Goal: Transaction & Acquisition: Purchase product/service

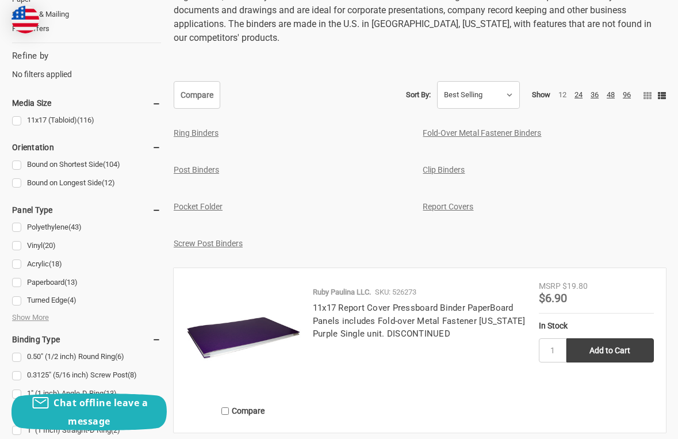
scroll to position [517, 0]
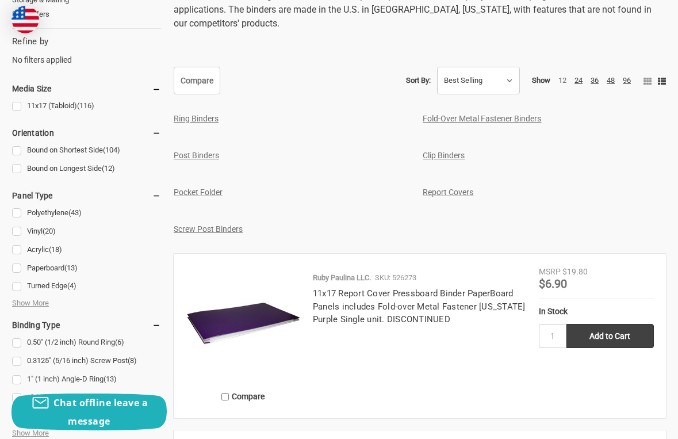
click at [216, 120] on link "Ring Binders" at bounding box center [196, 118] width 45 height 9
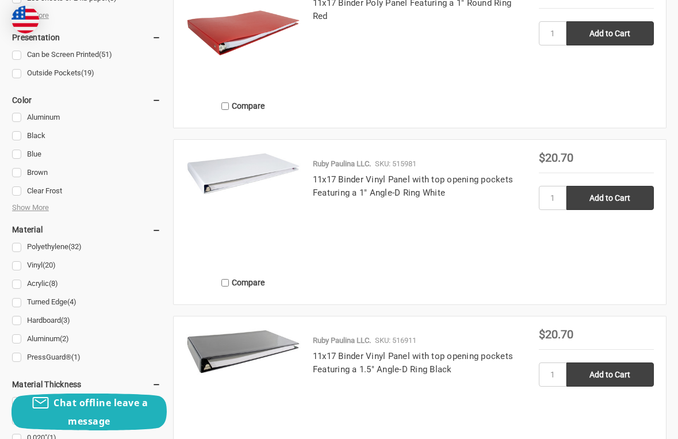
scroll to position [1092, 0]
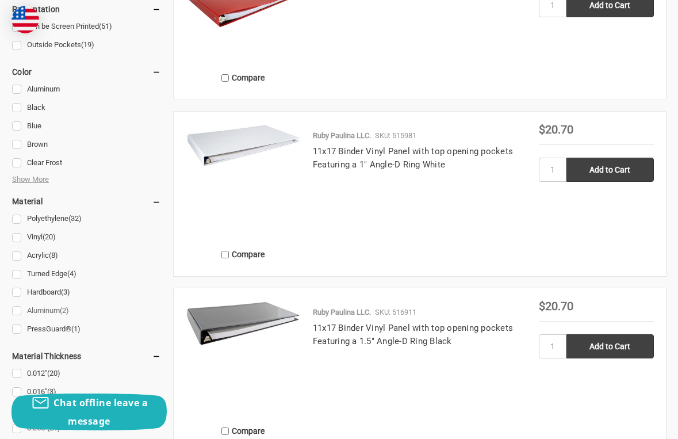
click at [49, 306] on link "Aluminum (2)" at bounding box center [86, 311] width 149 height 16
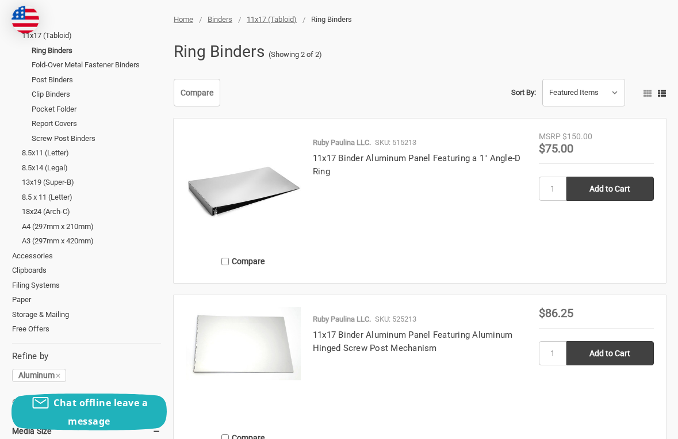
scroll to position [230, 0]
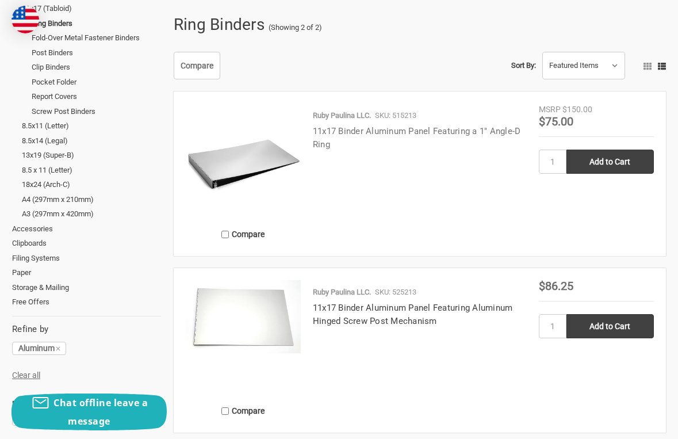
click at [373, 131] on link "11x17 Binder Aluminum Panel Featuring a 1" Angle-D Ring" at bounding box center [417, 138] width 208 height 24
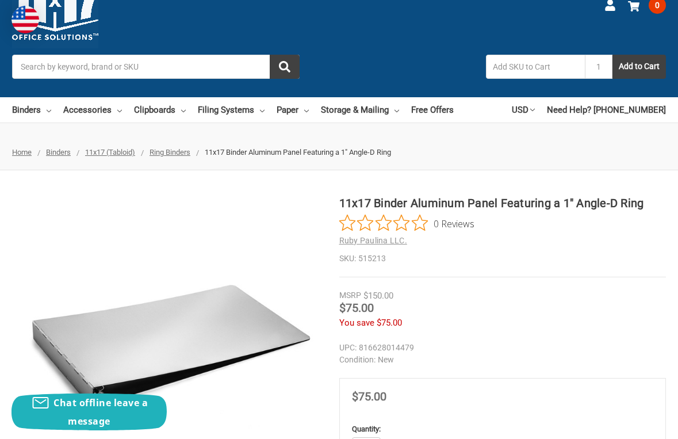
scroll to position [172, 0]
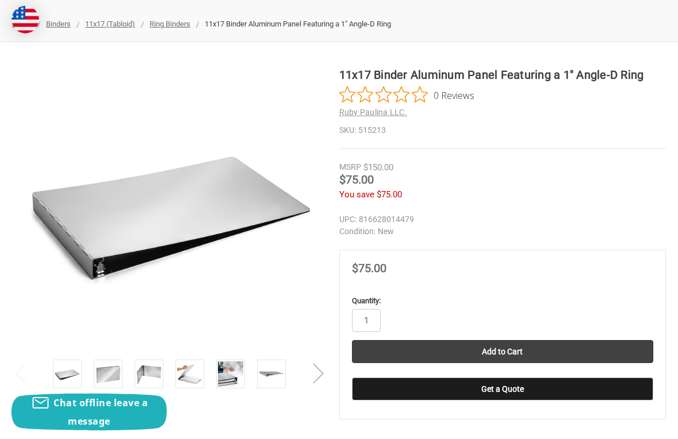
click at [316, 371] on button "Next" at bounding box center [318, 372] width 23 height 35
click at [26, 373] on button "Previous" at bounding box center [20, 372] width 23 height 35
click at [109, 373] on img at bounding box center [107, 373] width 25 height 25
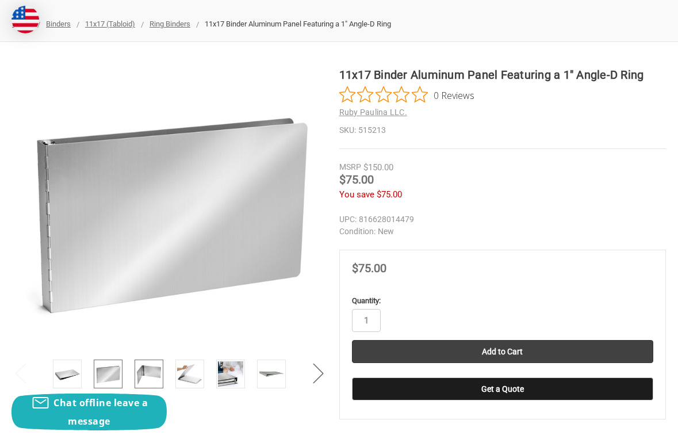
click at [154, 373] on img at bounding box center [148, 373] width 25 height 25
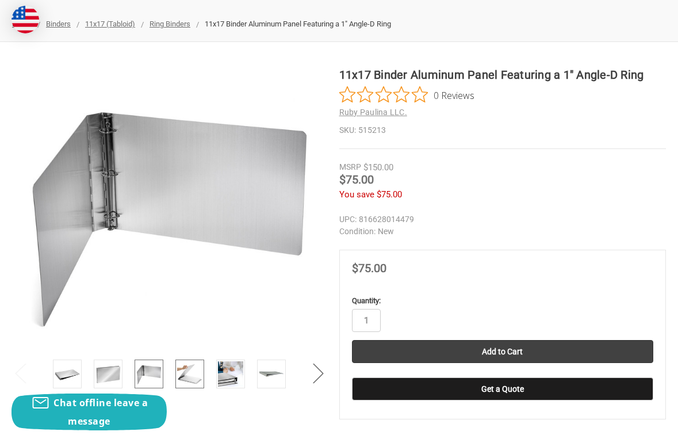
click at [185, 371] on img at bounding box center [189, 373] width 25 height 25
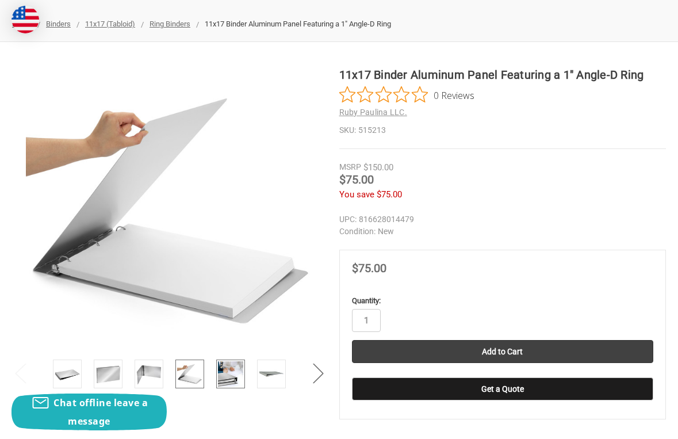
click at [228, 371] on img at bounding box center [230, 373] width 25 height 25
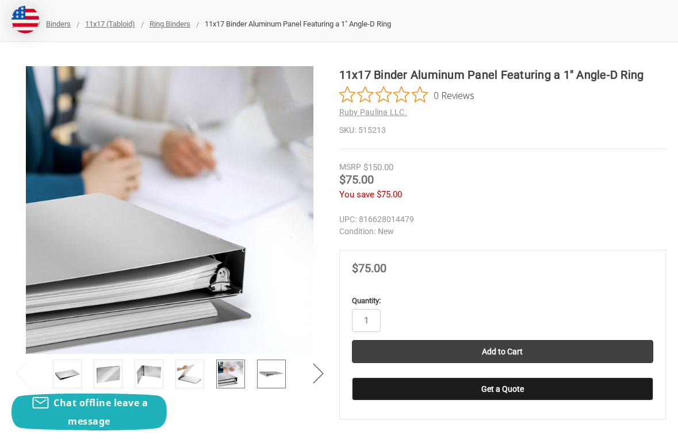
click at [266, 373] on img at bounding box center [271, 373] width 25 height 25
